Goal: Go to known website: Access a specific website the user already knows

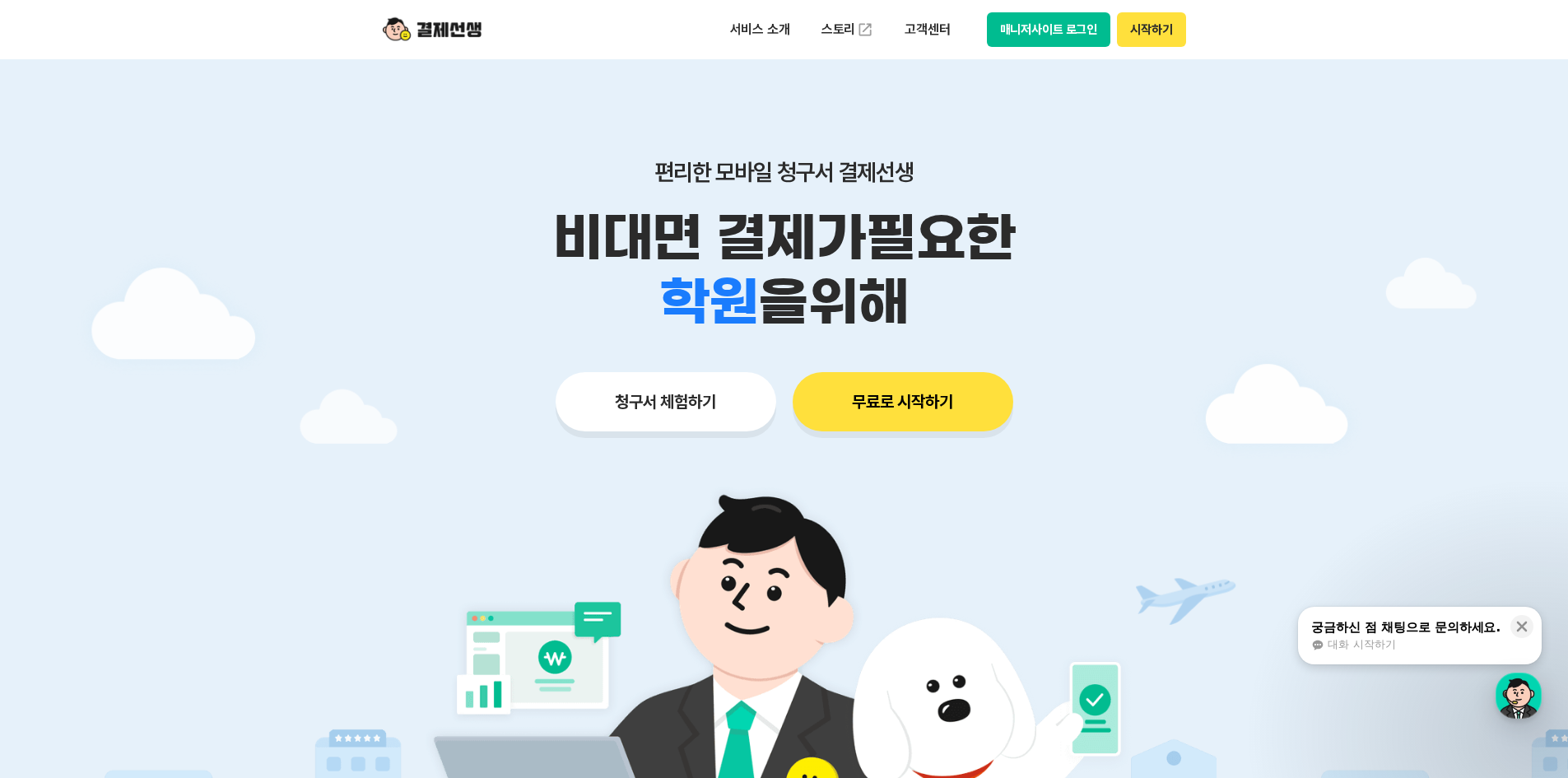
click at [1074, 29] on button "매니저사이트 로그인" at bounding box center [1048, 29] width 125 height 34
